Goal: Find contact information: Find contact information

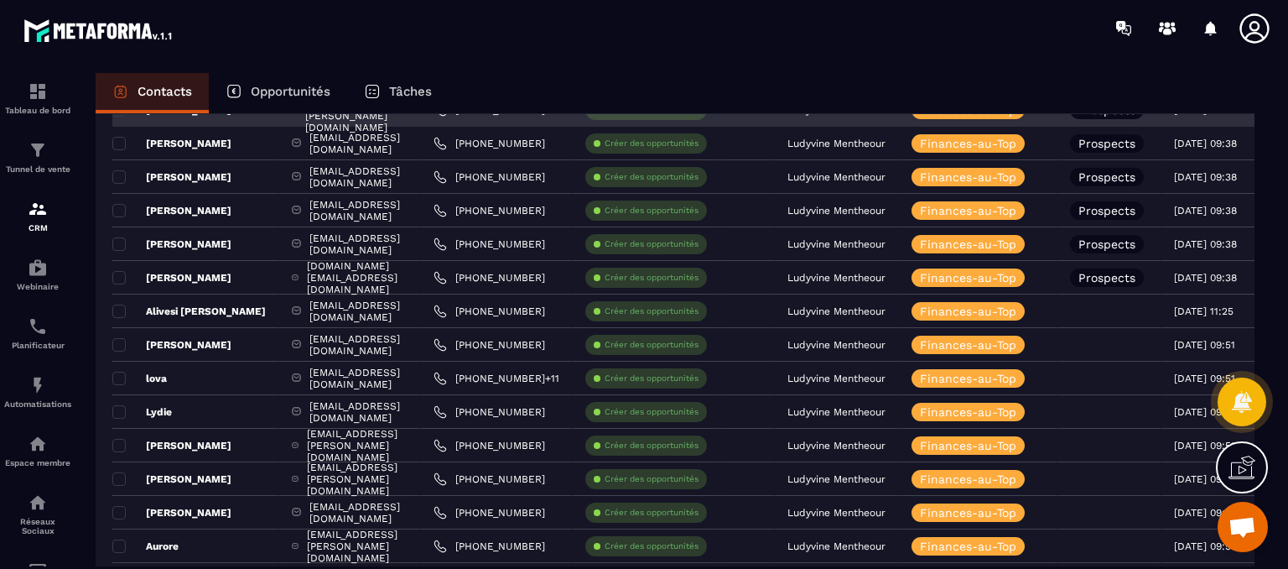
scroll to position [204, 0]
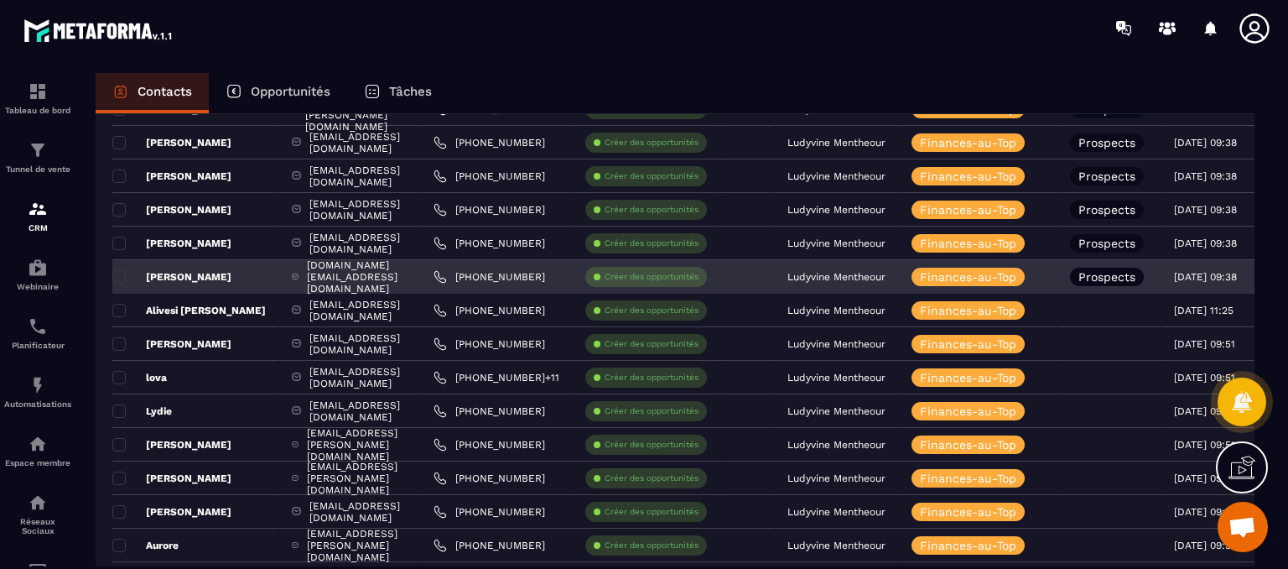
drag, startPoint x: 623, startPoint y: 280, endPoint x: 548, endPoint y: 279, distance: 75.5
click at [548, 279] on div "[PHONE_NUMBER]" at bounding box center [497, 277] width 152 height 34
click at [545, 279] on link "[PHONE_NUMBER]" at bounding box center [490, 276] width 112 height 13
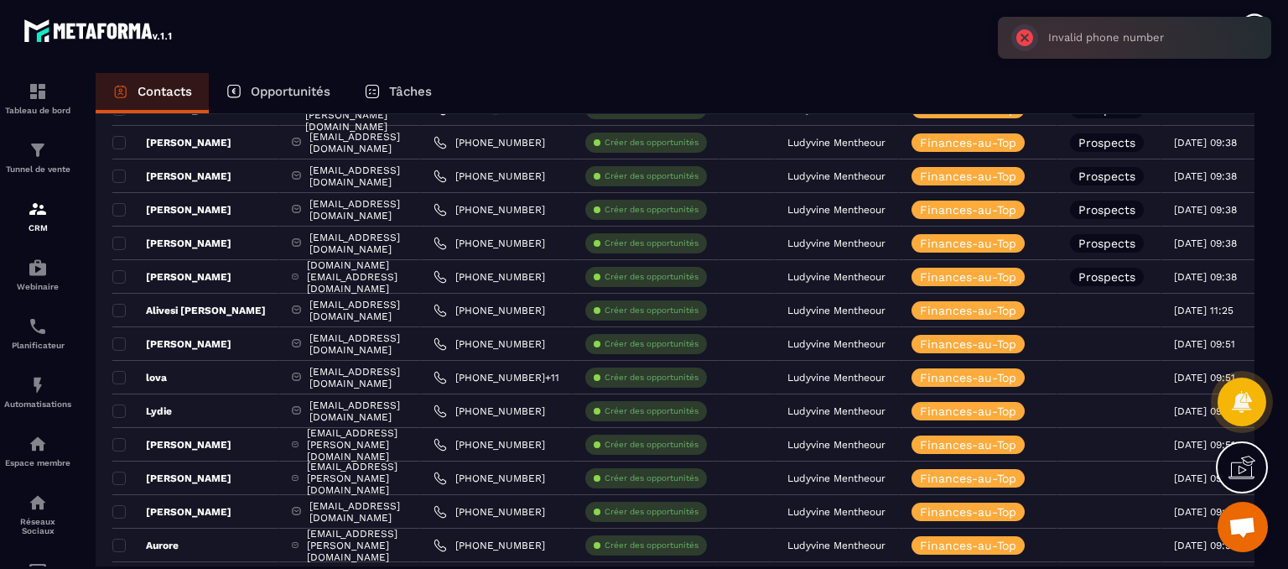
click at [902, 30] on div at bounding box center [742, 28] width 1091 height 56
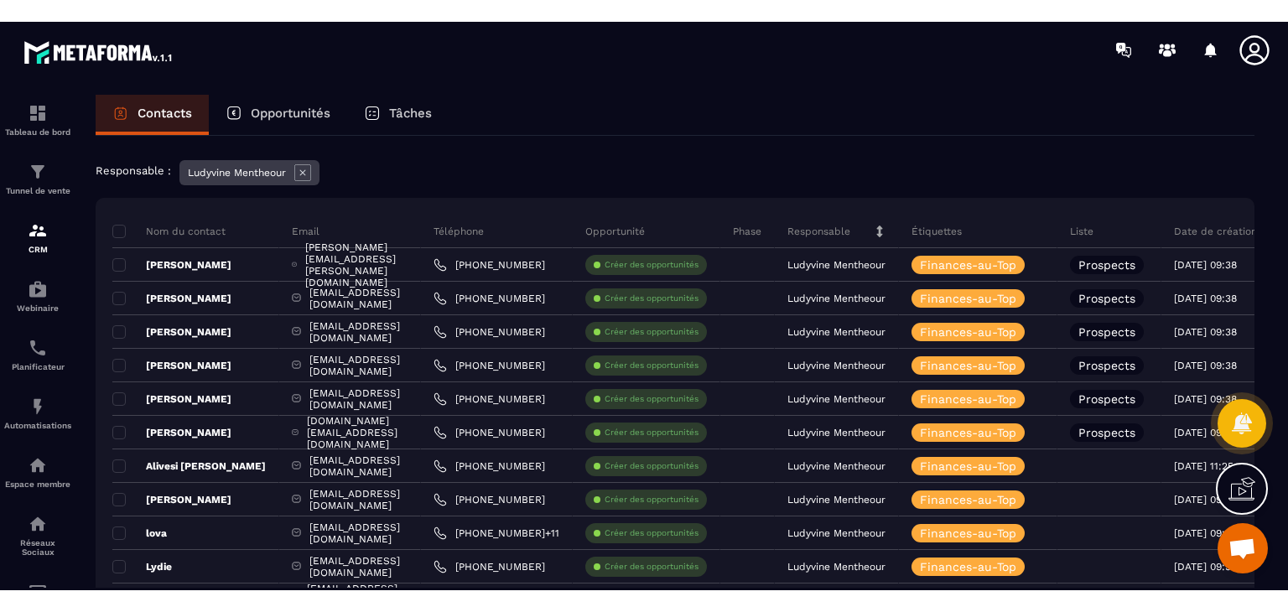
scroll to position [73, 0]
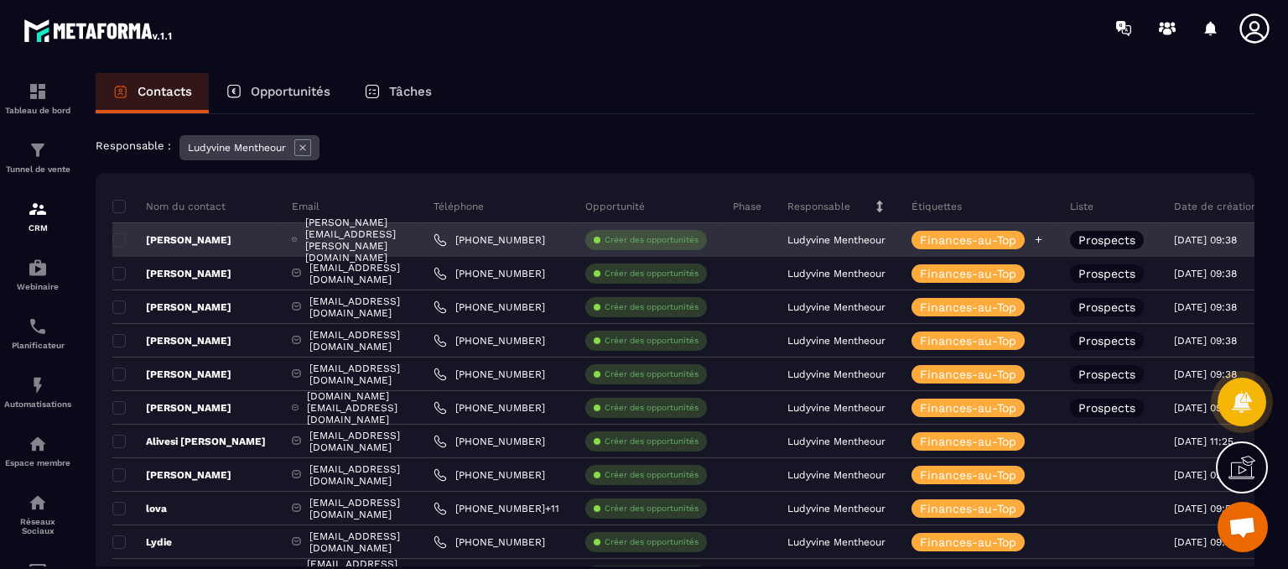
click at [1044, 238] on icon at bounding box center [1038, 239] width 11 height 11
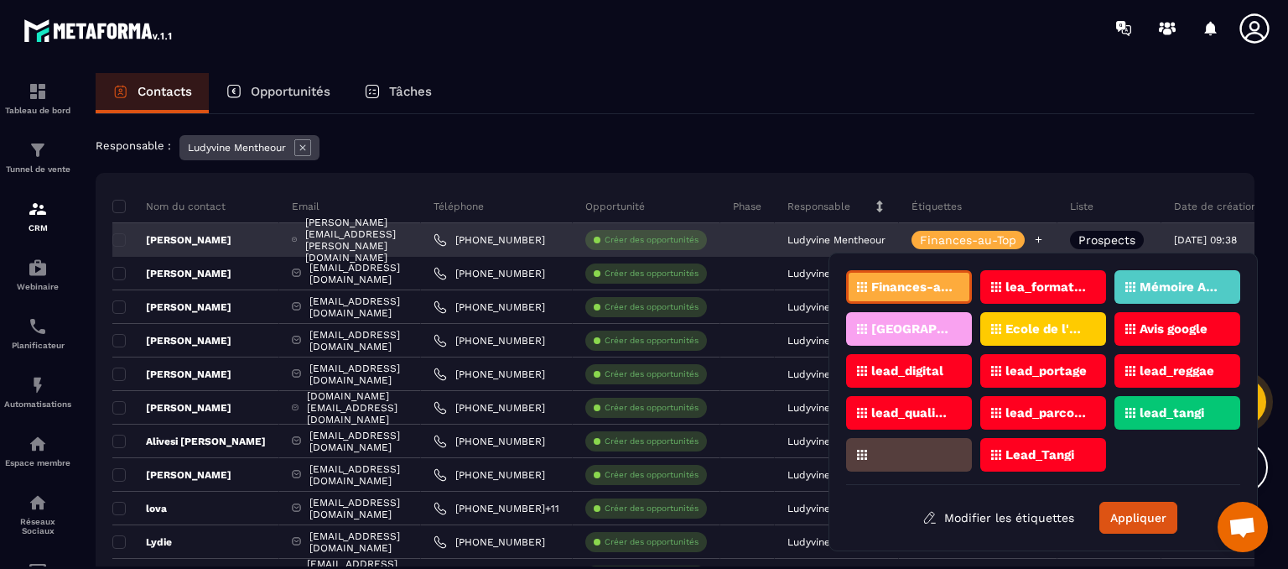
click at [1044, 238] on icon at bounding box center [1038, 239] width 11 height 11
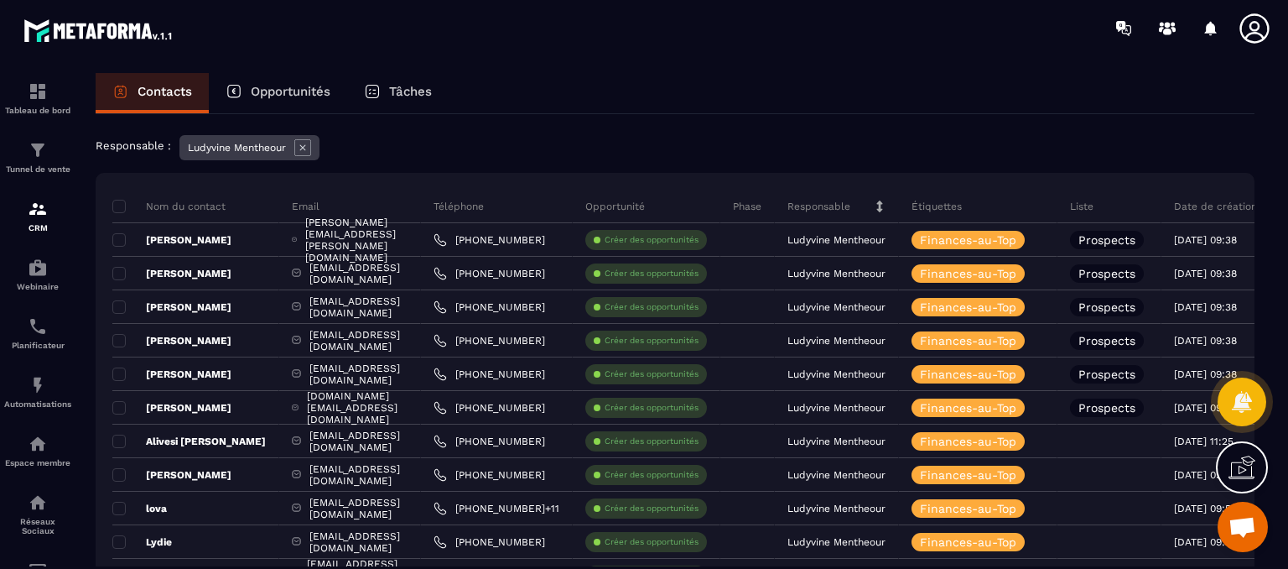
click at [1018, 146] on div "Responsable : Ludyvine Mentheour" at bounding box center [675, 149] width 1159 height 29
